Goal: Entertainment & Leisure: Consume media (video, audio)

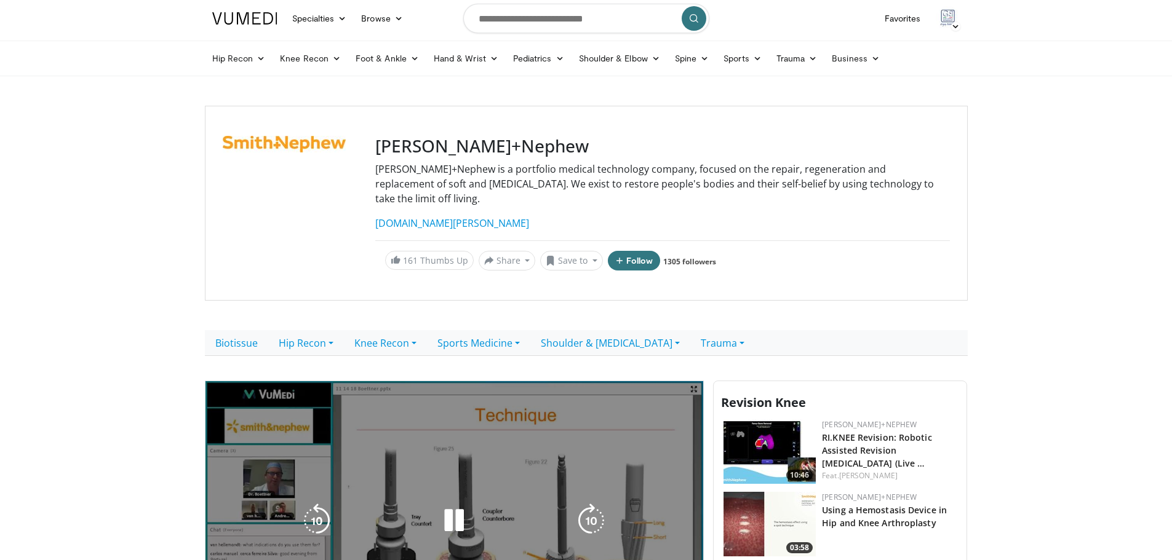
scroll to position [185, 0]
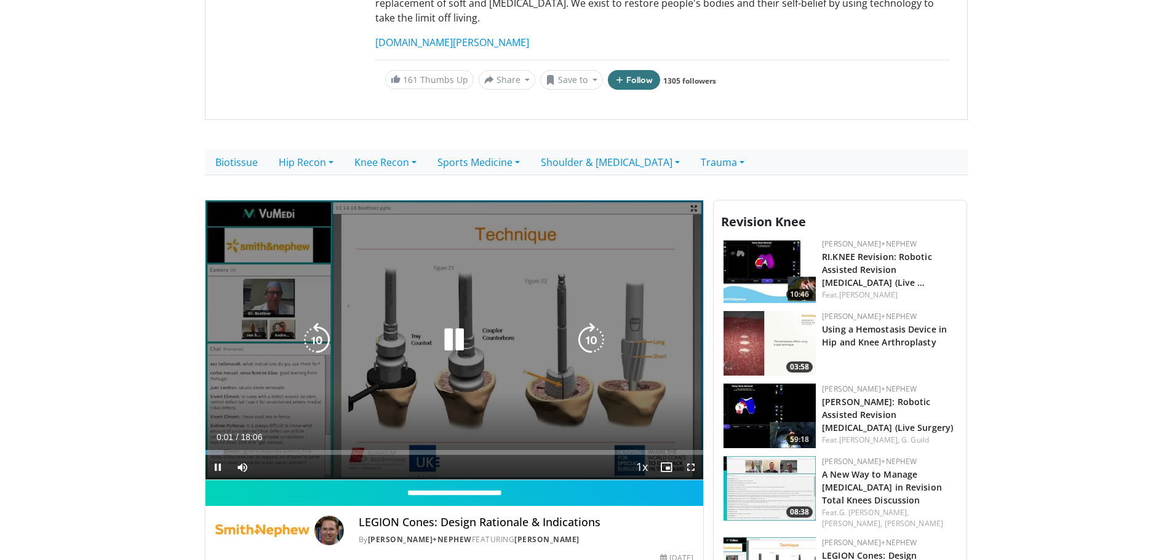
click at [602, 323] on icon "Video Player" at bounding box center [591, 340] width 34 height 34
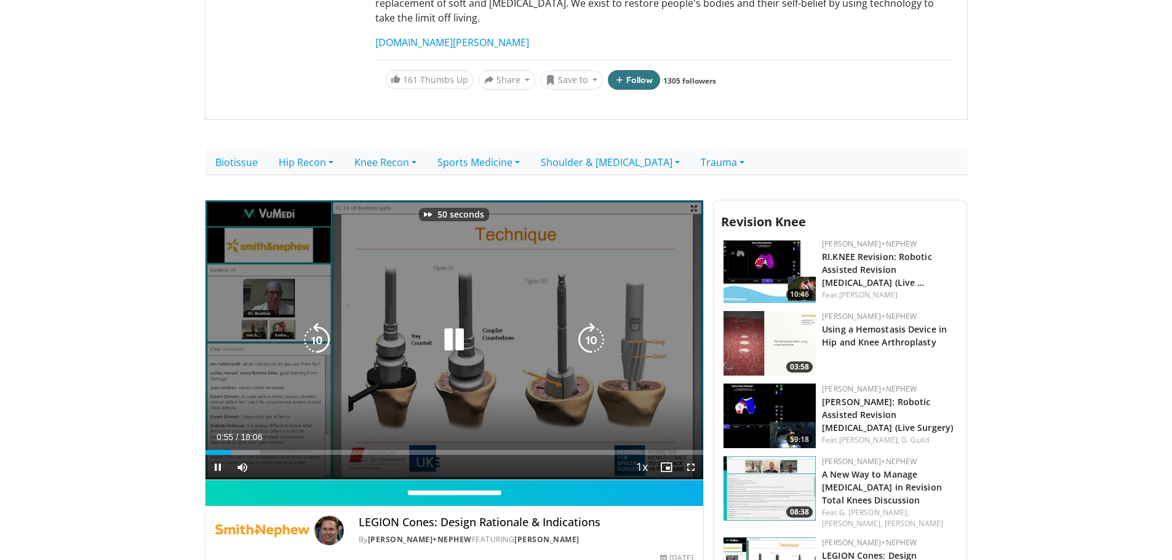
click at [594, 330] on icon "Video Player" at bounding box center [591, 340] width 34 height 34
click at [596, 327] on icon "Video Player" at bounding box center [591, 340] width 34 height 34
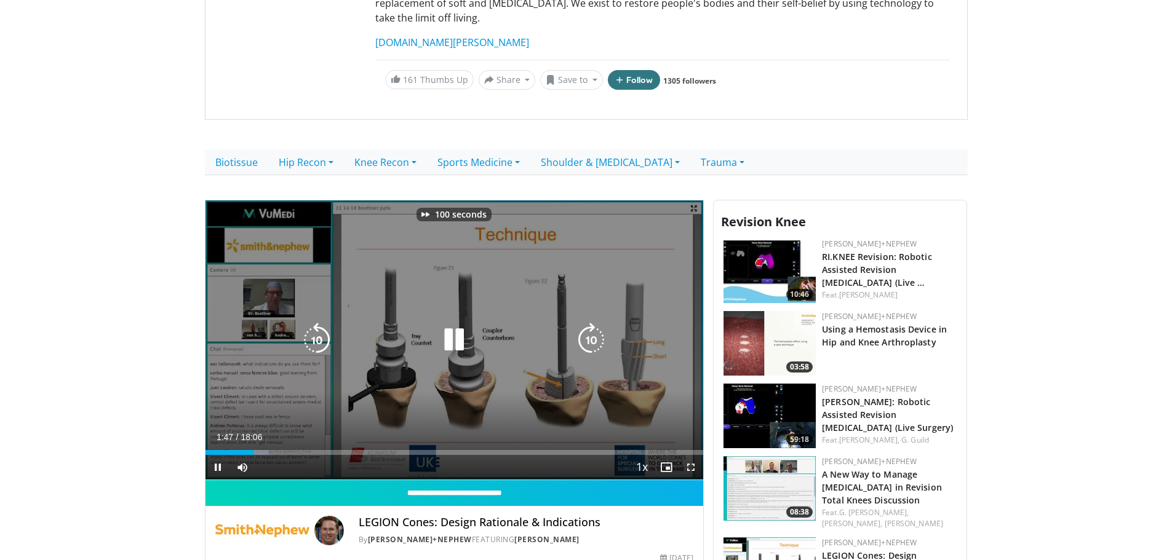
click at [596, 327] on icon "Video Player" at bounding box center [591, 340] width 34 height 34
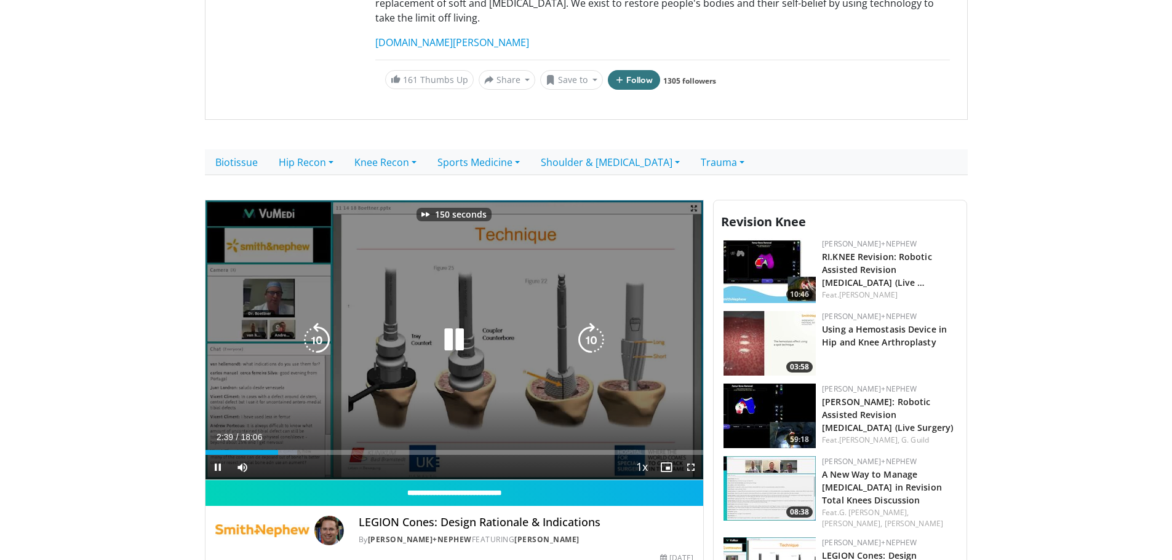
click at [596, 327] on icon "Video Player" at bounding box center [591, 340] width 34 height 34
click at [595, 323] on icon "Video Player" at bounding box center [591, 340] width 34 height 34
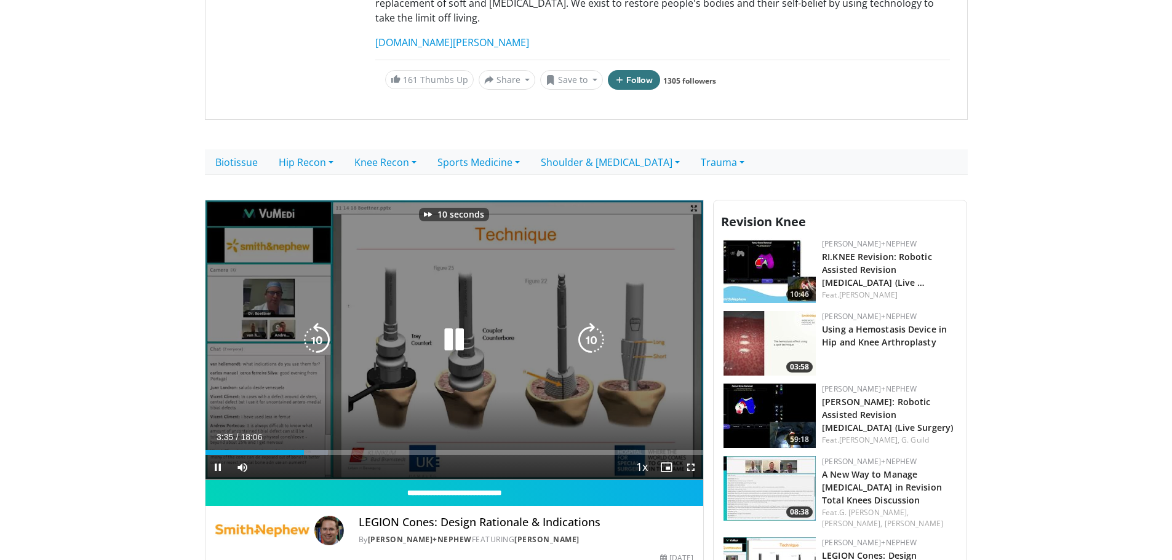
click at [594, 323] on icon "Video Player" at bounding box center [591, 340] width 34 height 34
click at [574, 323] on icon "Video Player" at bounding box center [591, 340] width 34 height 34
click at [582, 323] on icon "Video Player" at bounding box center [591, 340] width 34 height 34
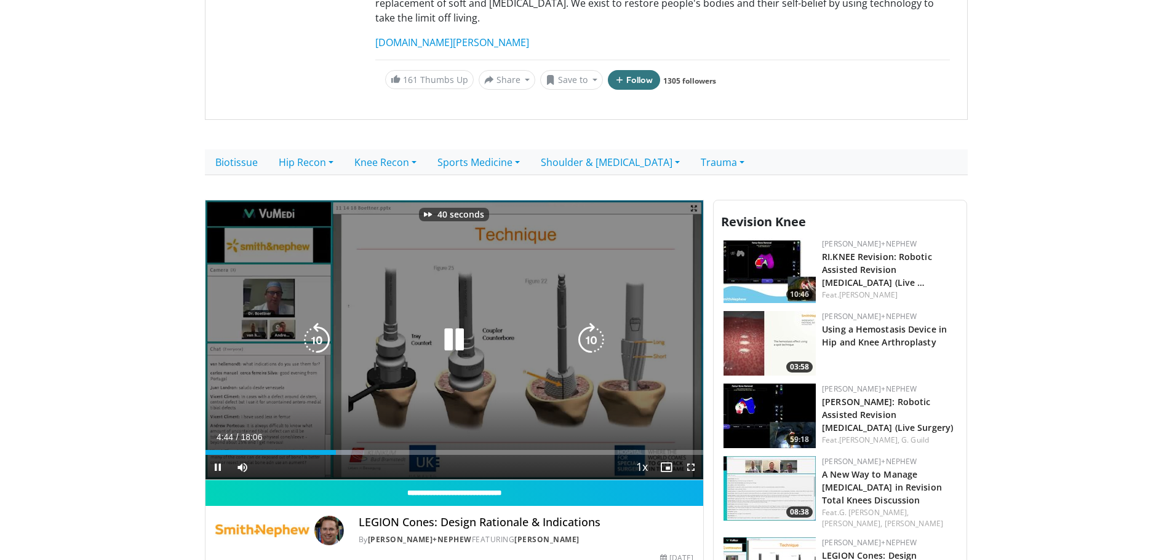
click at [582, 323] on icon "Video Player" at bounding box center [591, 340] width 34 height 34
click at [592, 323] on icon "Video Player" at bounding box center [591, 340] width 34 height 34
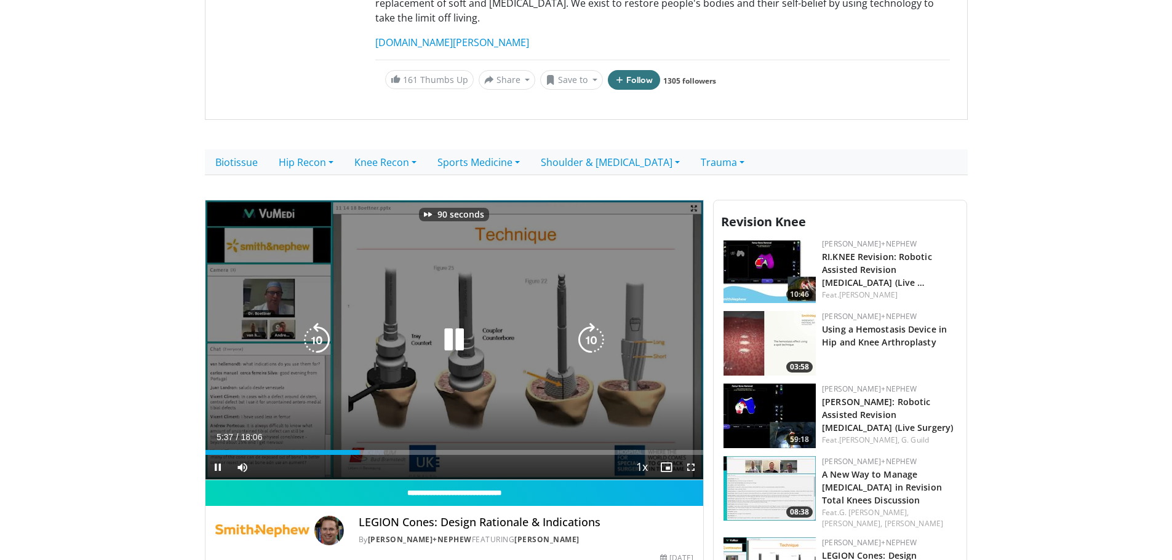
click at [592, 323] on icon "Video Player" at bounding box center [591, 340] width 34 height 34
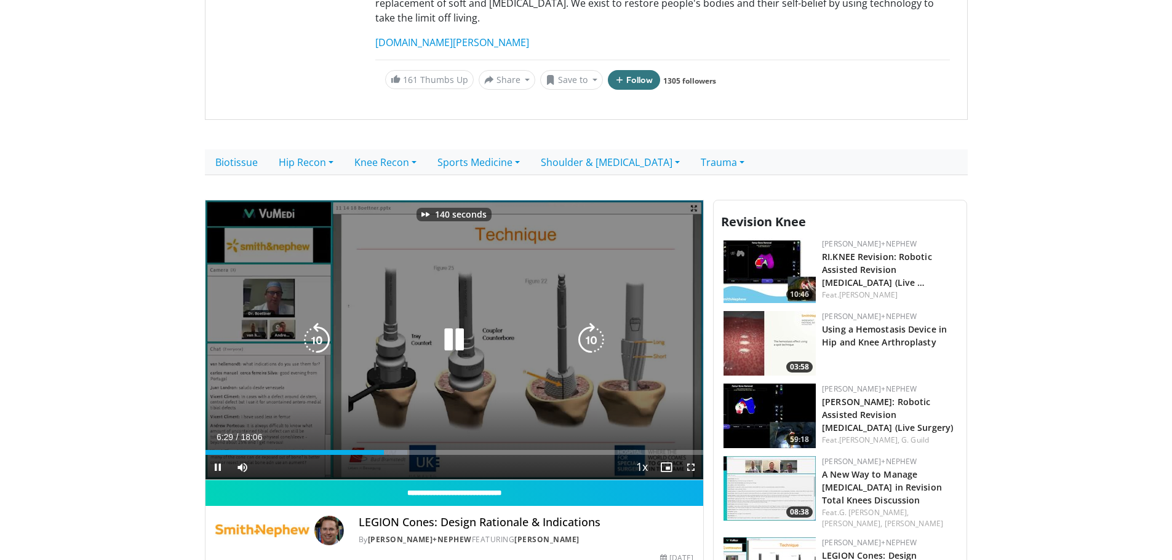
click at [592, 323] on icon "Video Player" at bounding box center [591, 340] width 34 height 34
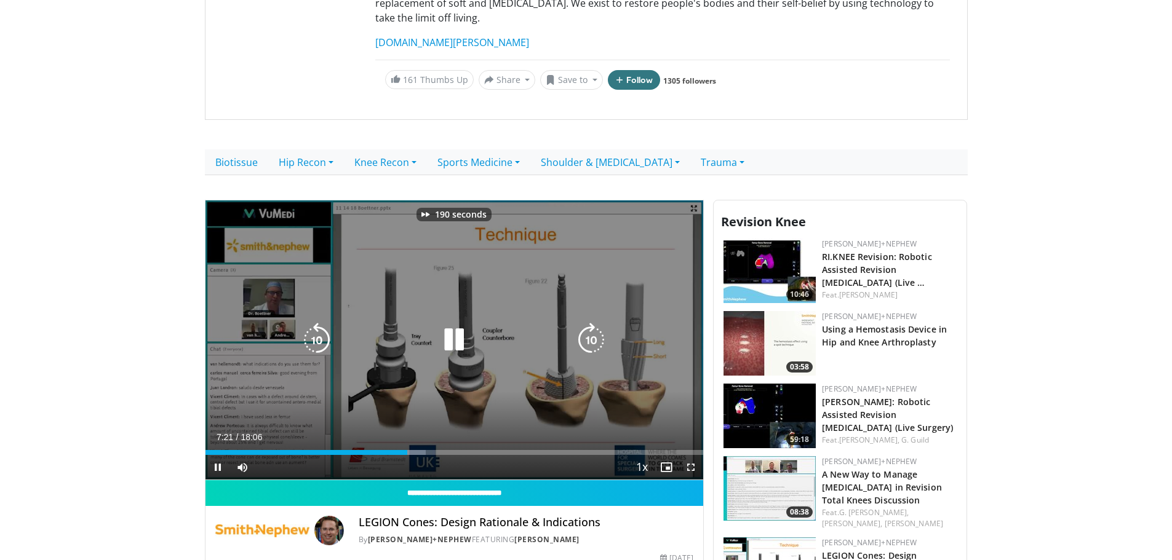
click at [592, 323] on icon "Video Player" at bounding box center [591, 340] width 34 height 34
click at [321, 323] on icon "Video Player" at bounding box center [317, 340] width 34 height 34
click at [595, 323] on icon "Video Player" at bounding box center [591, 340] width 34 height 34
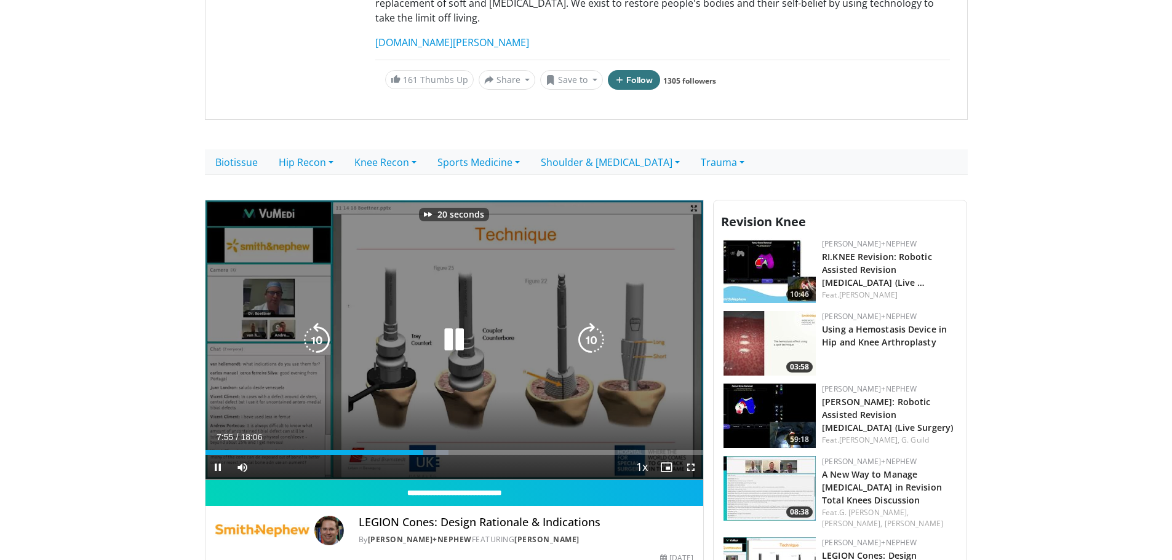
click at [597, 323] on icon "Video Player" at bounding box center [591, 340] width 34 height 34
click at [590, 323] on icon "Video Player" at bounding box center [591, 340] width 34 height 34
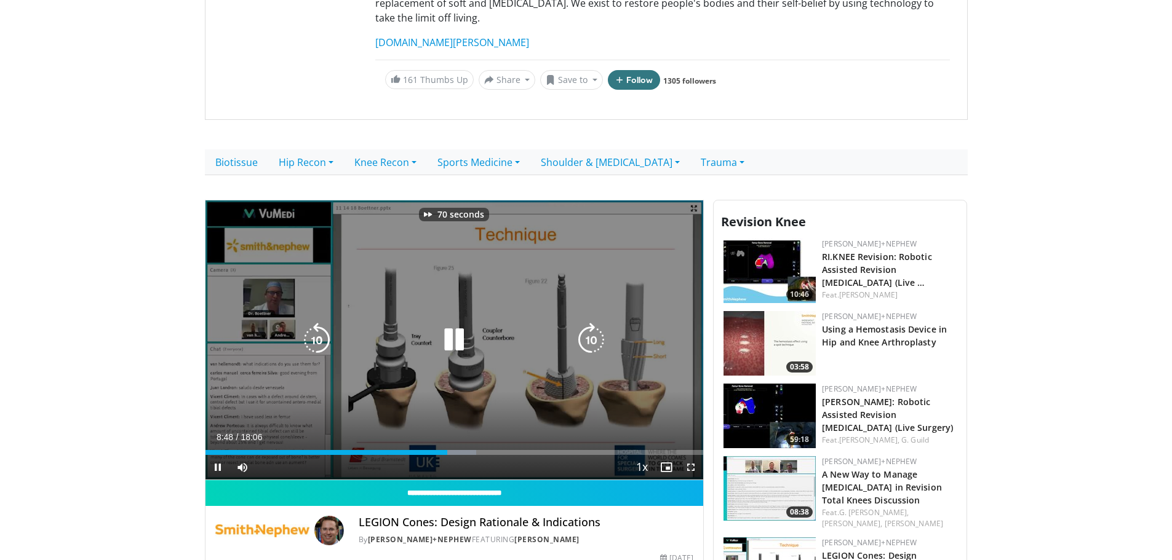
click at [590, 323] on icon "Video Player" at bounding box center [591, 340] width 34 height 34
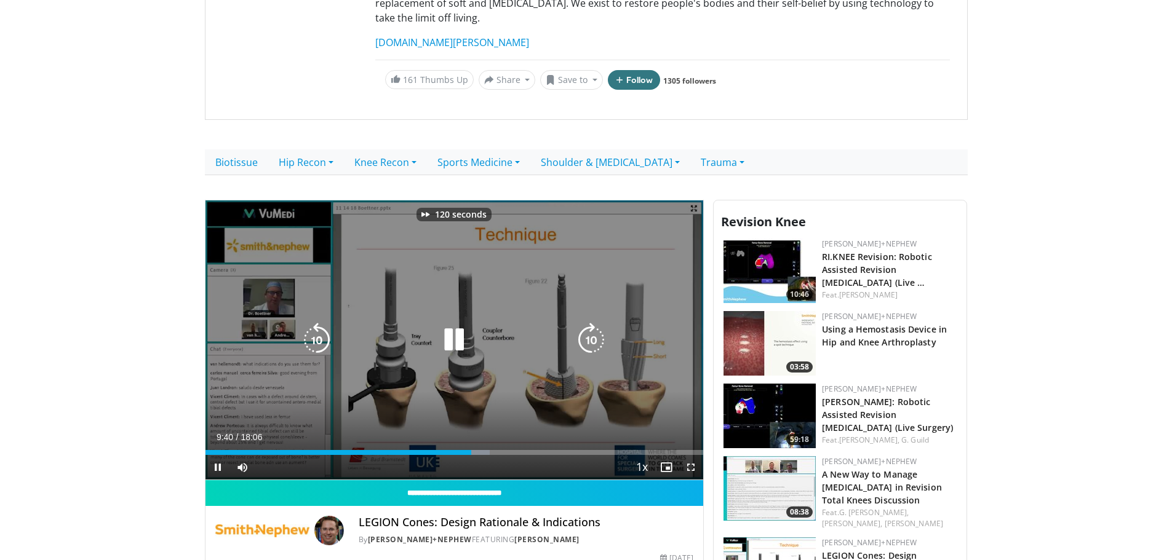
click at [590, 323] on icon "Video Player" at bounding box center [591, 340] width 34 height 34
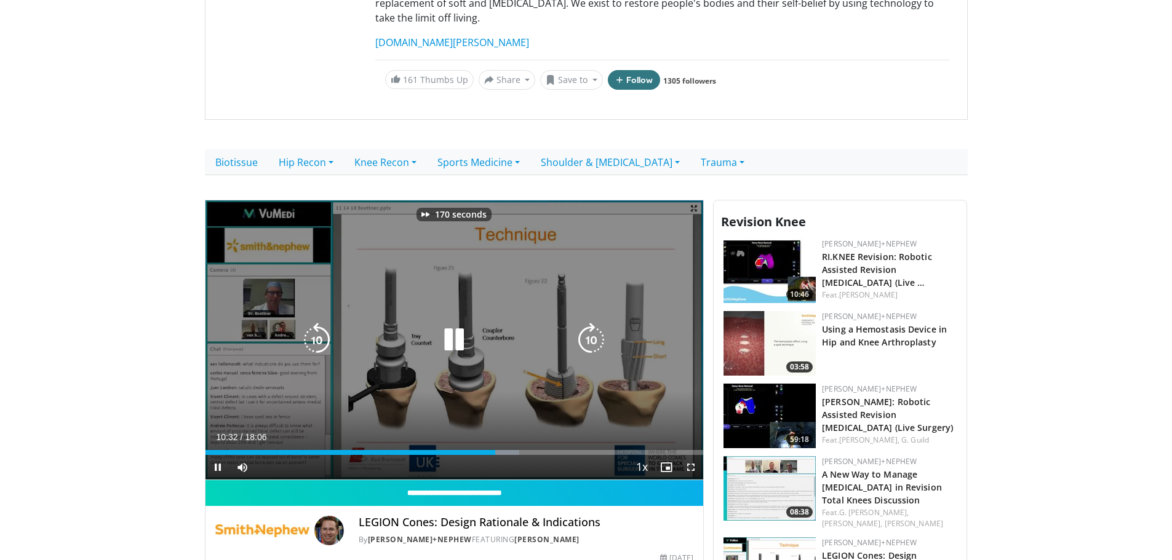
click at [590, 323] on icon "Video Player" at bounding box center [591, 340] width 34 height 34
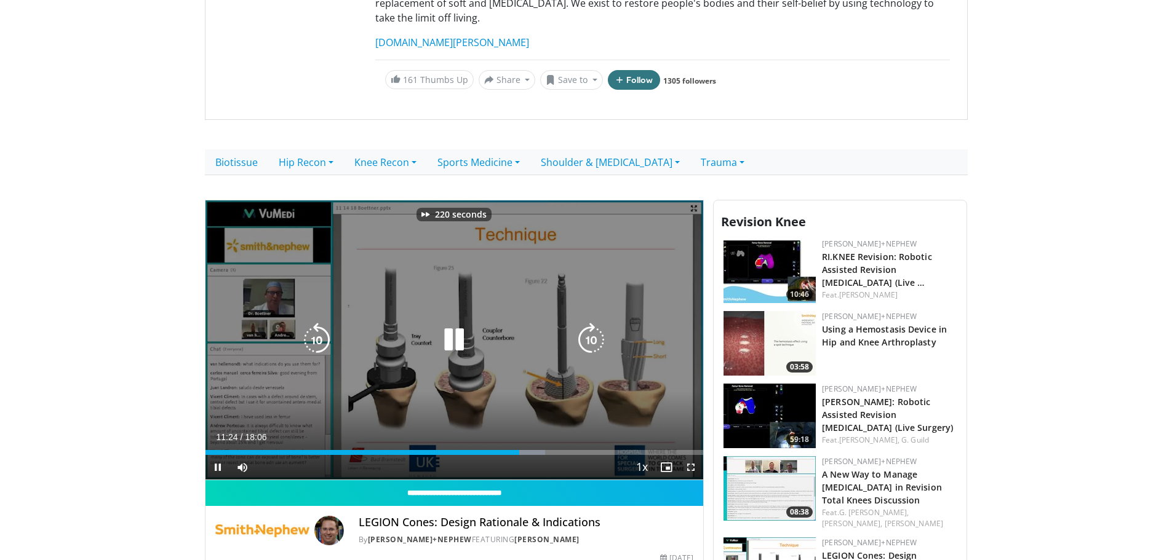
click at [590, 323] on icon "Video Player" at bounding box center [591, 340] width 34 height 34
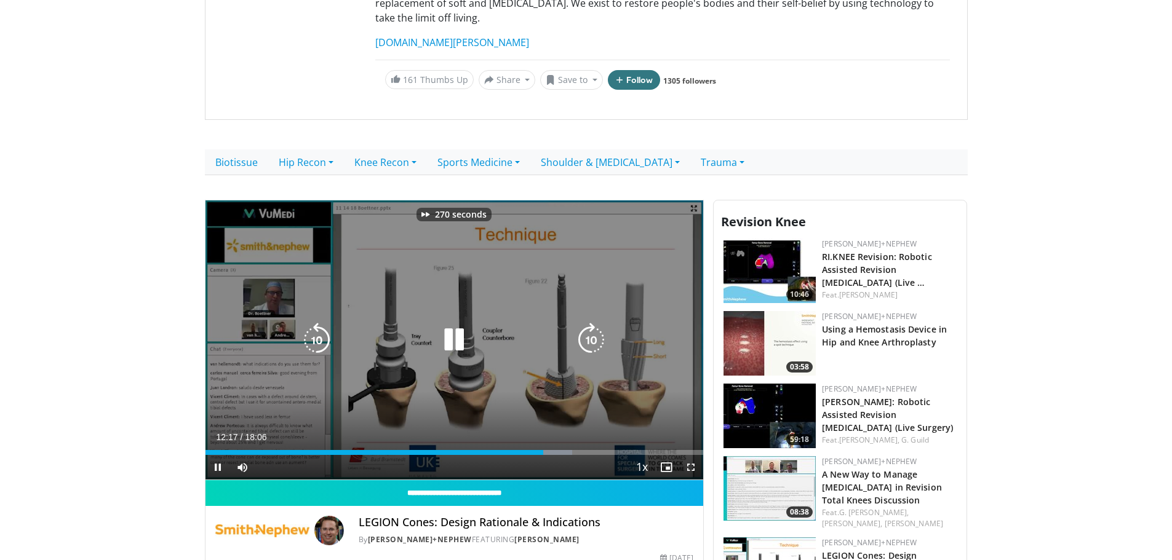
click at [590, 323] on icon "Video Player" at bounding box center [591, 340] width 34 height 34
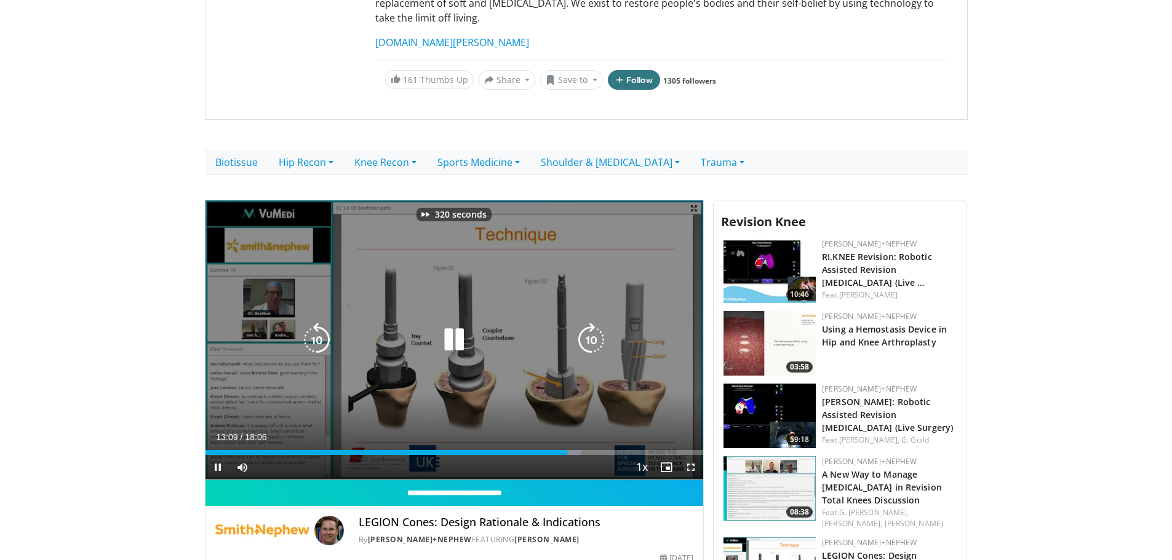
click at [590, 323] on icon "Video Player" at bounding box center [591, 340] width 34 height 34
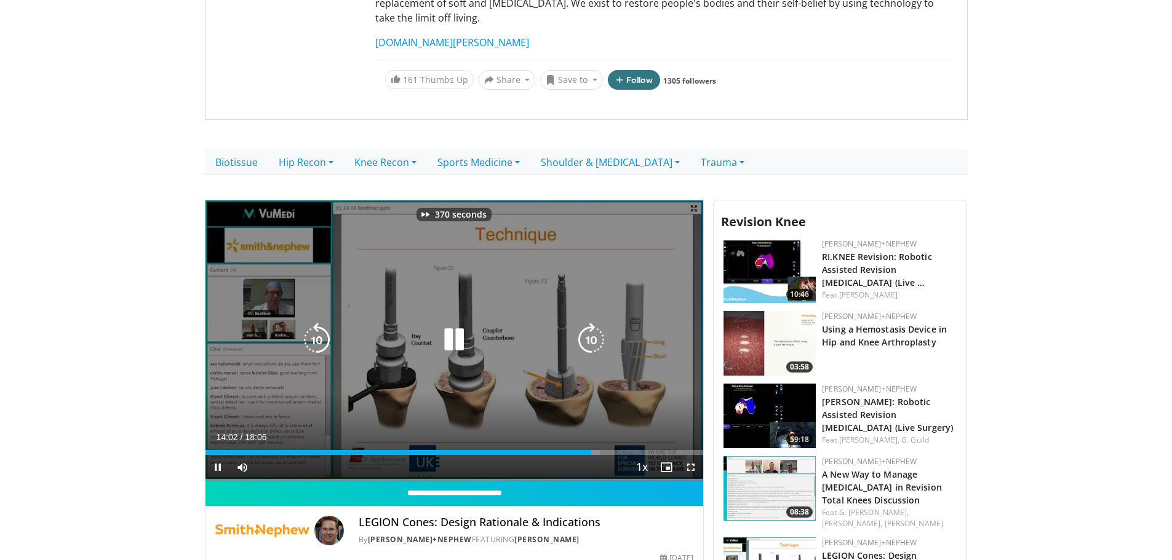
click at [590, 323] on icon "Video Player" at bounding box center [591, 340] width 34 height 34
